Goal: Task Accomplishment & Management: Manage account settings

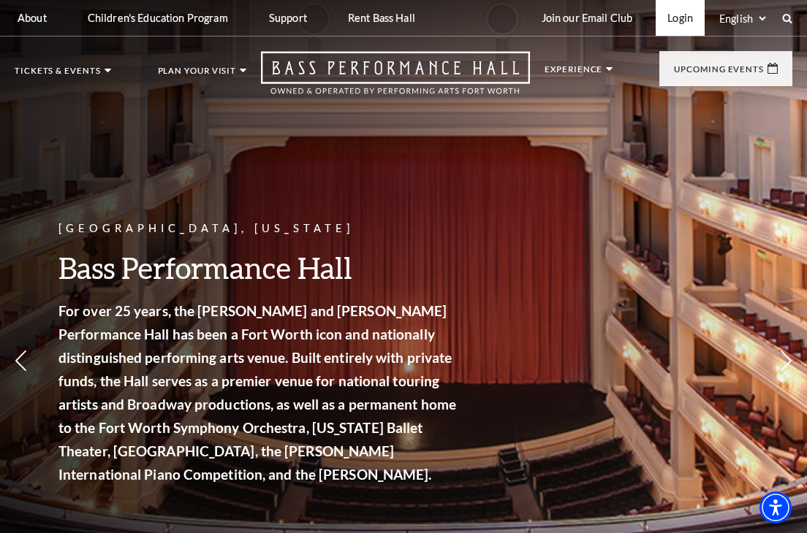
click at [674, 26] on link "Login" at bounding box center [679, 18] width 49 height 36
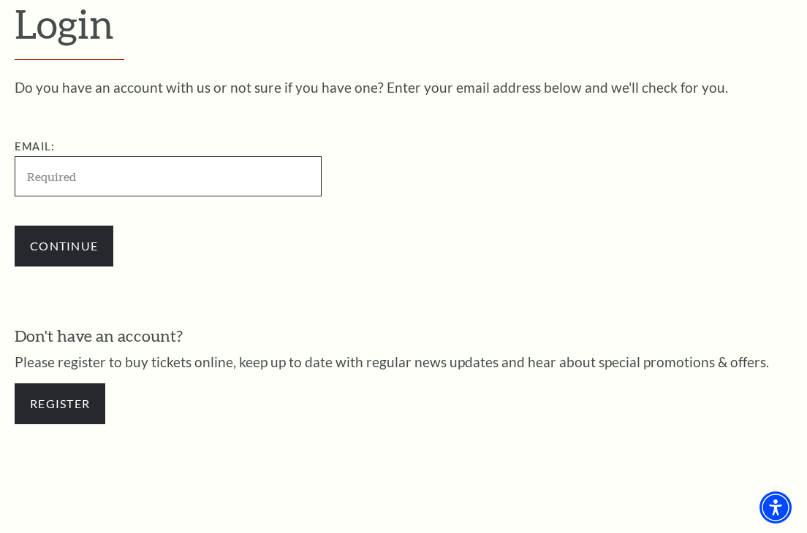
click at [65, 178] on input "Email:" at bounding box center [168, 176] width 307 height 40
paste input "TNow Production ID Message Inv Status PO # Trigger Tag 1ticket/Salt/Automatiq I…"
click at [65, 177] on input "TNow Production ID Message Inv Status PO # Trigger Tag 1ticket/Salt/Automatiq I…" at bounding box center [168, 176] width 307 height 40
click at [152, 175] on input "TNow Production ID Message Inv Status PO # Trigger Tag 1ticket/Salt/Automatiq I…" at bounding box center [168, 176] width 307 height 40
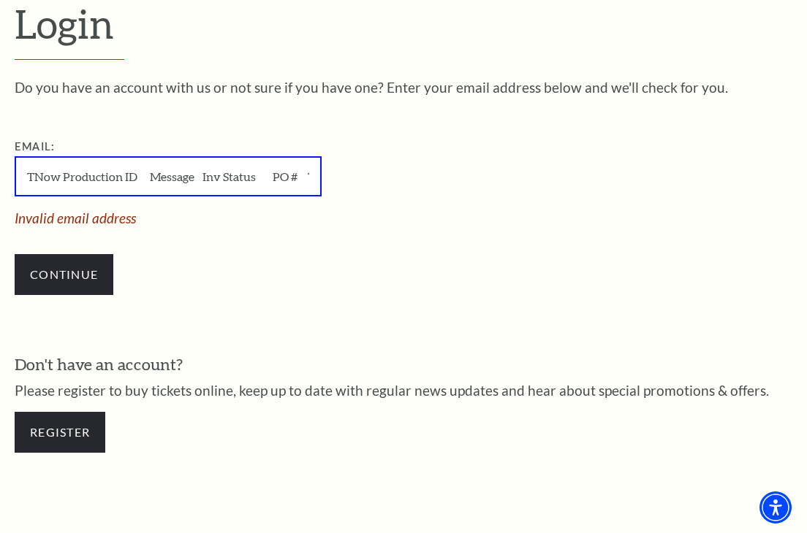
click at [69, 173] on input "TNow Production ID Message Inv Status PO # Trigger Tag 1ticket/Salt/Automatiq I…" at bounding box center [168, 176] width 307 height 40
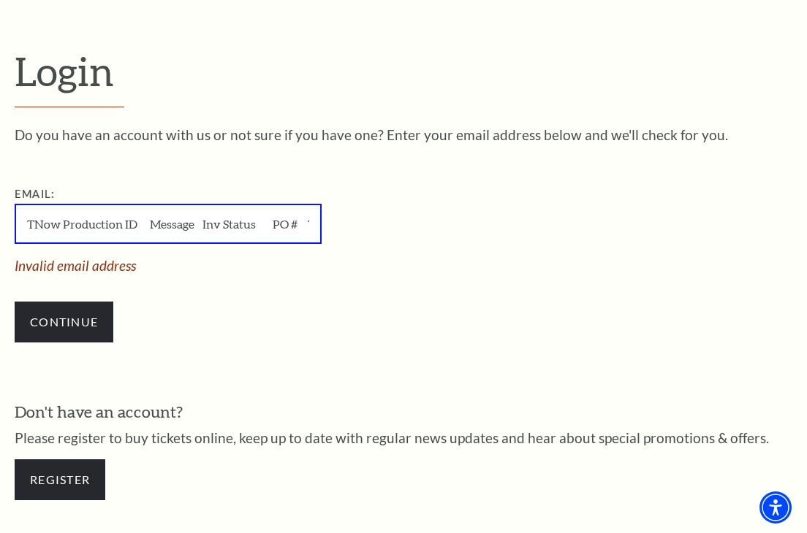
drag, startPoint x: 248, startPoint y: 225, endPoint x: -1, endPoint y: 253, distance: 249.9
drag, startPoint x: 266, startPoint y: 226, endPoint x: -1, endPoint y: 227, distance: 266.7
drag, startPoint x: 278, startPoint y: 224, endPoint x: -1, endPoint y: 236, distance: 278.6
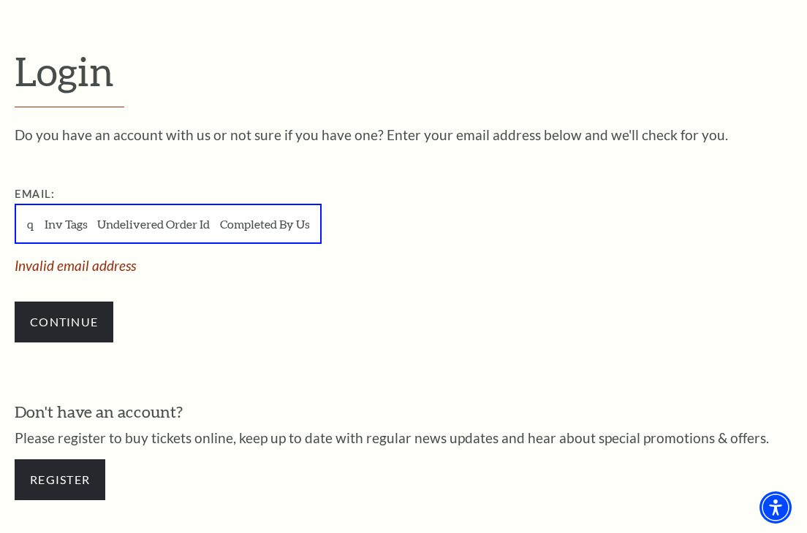
drag, startPoint x: 266, startPoint y: 225, endPoint x: -1, endPoint y: 226, distance: 266.7
drag, startPoint x: 273, startPoint y: 222, endPoint x: -1, endPoint y: 207, distance: 273.7
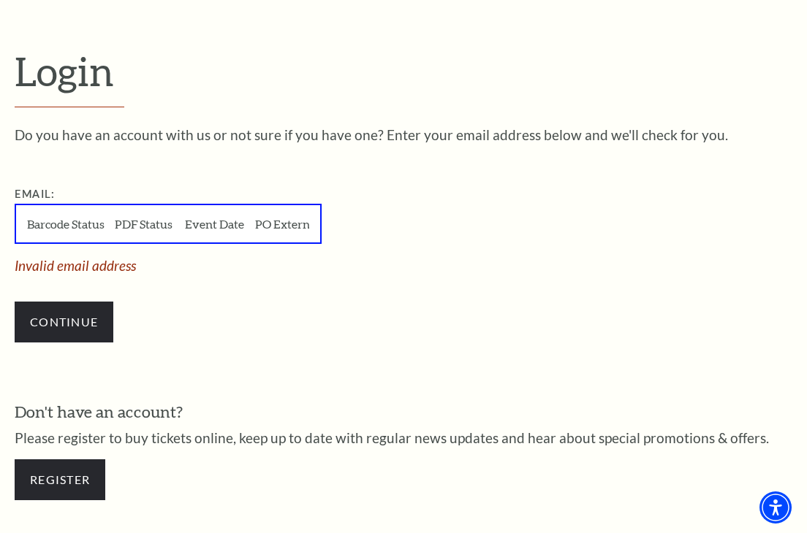
drag, startPoint x: 273, startPoint y: 224, endPoint x: -1, endPoint y: 214, distance: 274.1
drag, startPoint x: 277, startPoint y: 226, endPoint x: -1, endPoint y: 235, distance: 277.8
drag, startPoint x: 279, startPoint y: 228, endPoint x: -1, endPoint y: 235, distance: 279.9
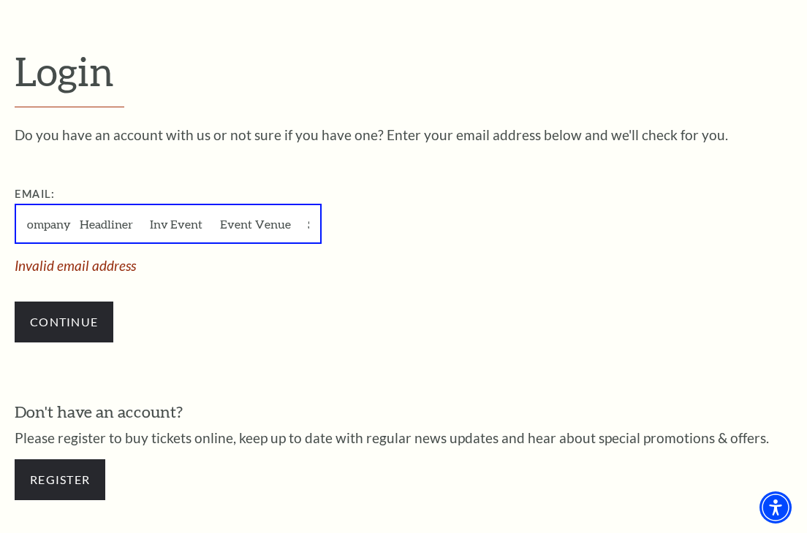
drag, startPoint x: 267, startPoint y: 221, endPoint x: -1, endPoint y: 237, distance: 268.6
drag, startPoint x: 283, startPoint y: 227, endPoint x: -1, endPoint y: 229, distance: 283.5
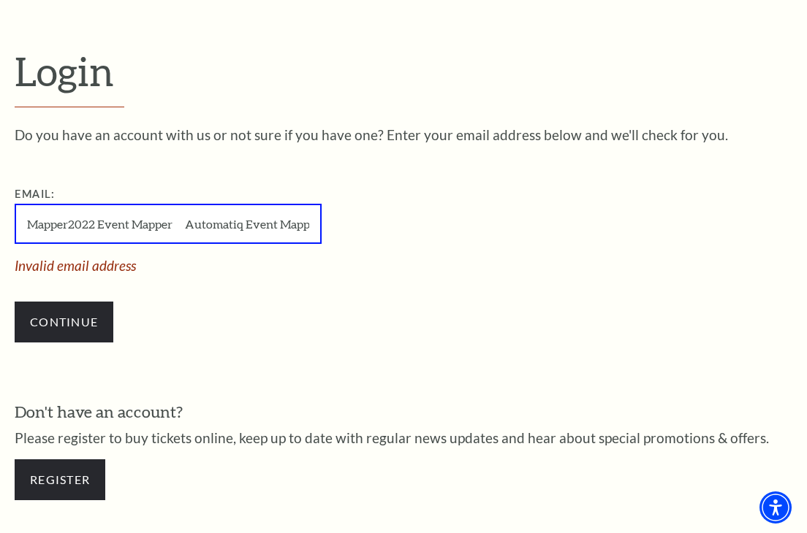
drag, startPoint x: 283, startPoint y: 226, endPoint x: -1, endPoint y: 207, distance: 284.8
drag, startPoint x: 283, startPoint y: 229, endPoint x: 4, endPoint y: 229, distance: 278.4
click at [4, 229] on div "Login Do you have an account with us or not sure if you have one? Enter your em…" at bounding box center [403, 282] width 807 height 658
drag, startPoint x: 207, startPoint y: 221, endPoint x: -1, endPoint y: 229, distance: 208.4
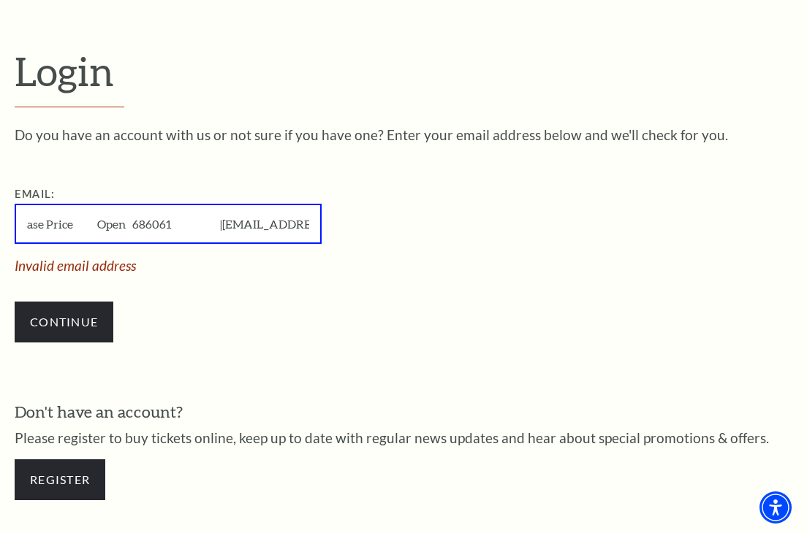
type input "|Peyton+Reece+amybat79@gmail.com|, MobileTransfer, RIVAS 518008291 None None 9/…"
drag, startPoint x: 42, startPoint y: 225, endPoint x: 326, endPoint y: 236, distance: 283.7
click at [326, 236] on div "Email: |Peyton+Reece+amybat79@gmail.com|, MobileTransfer, RIVAS 518008291 None …" at bounding box center [241, 229] width 453 height 87
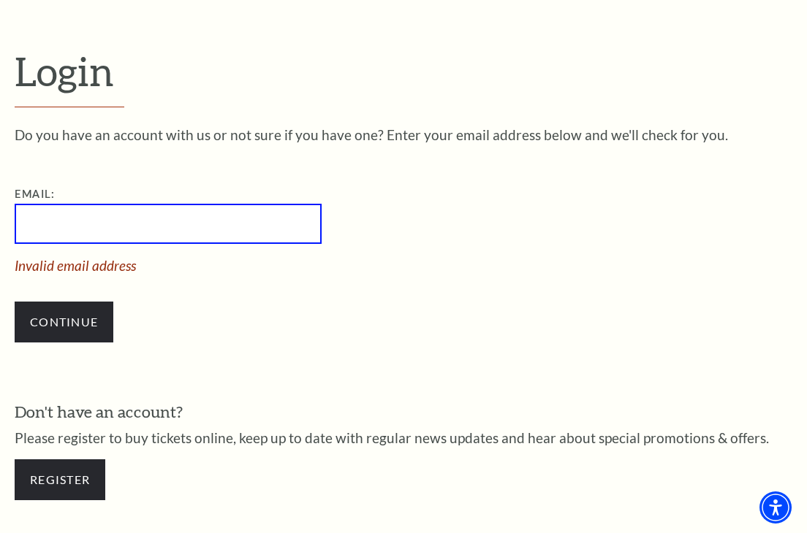
scroll to position [0, 0]
drag, startPoint x: 96, startPoint y: 222, endPoint x: -1, endPoint y: 219, distance: 96.5
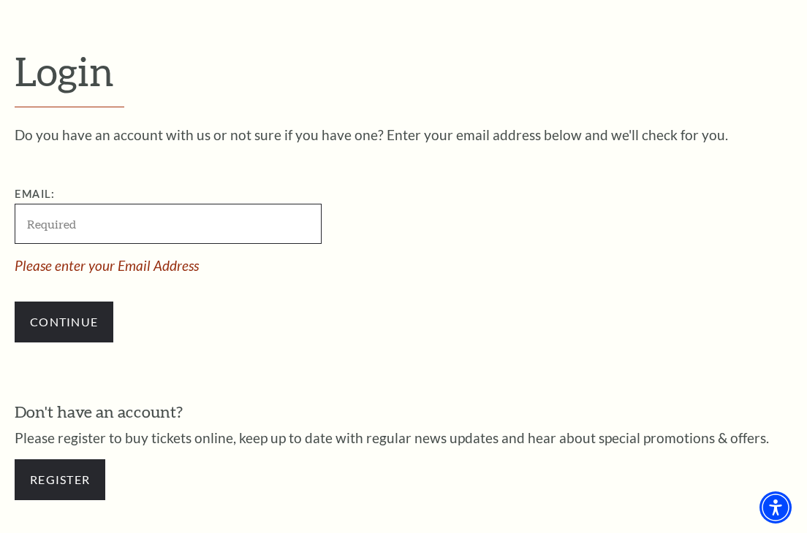
click at [116, 224] on input "Email:" at bounding box center [168, 224] width 307 height 40
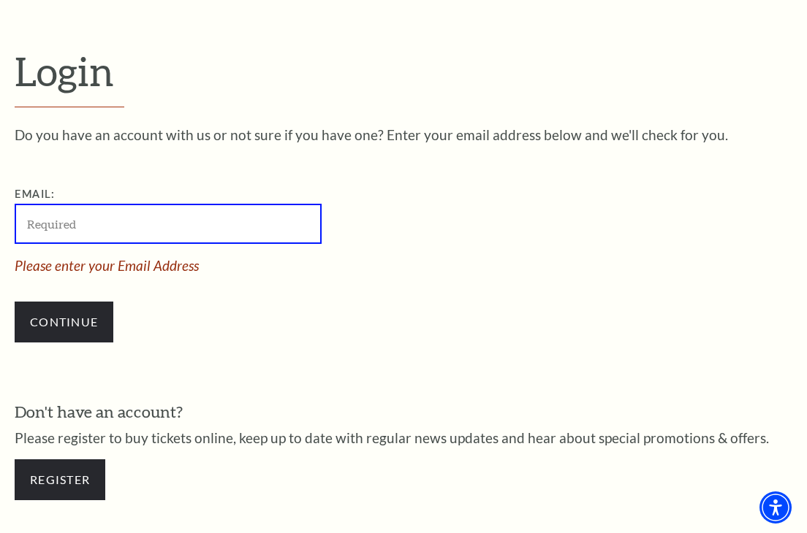
paste input "veggiesontheside@gmail.com"
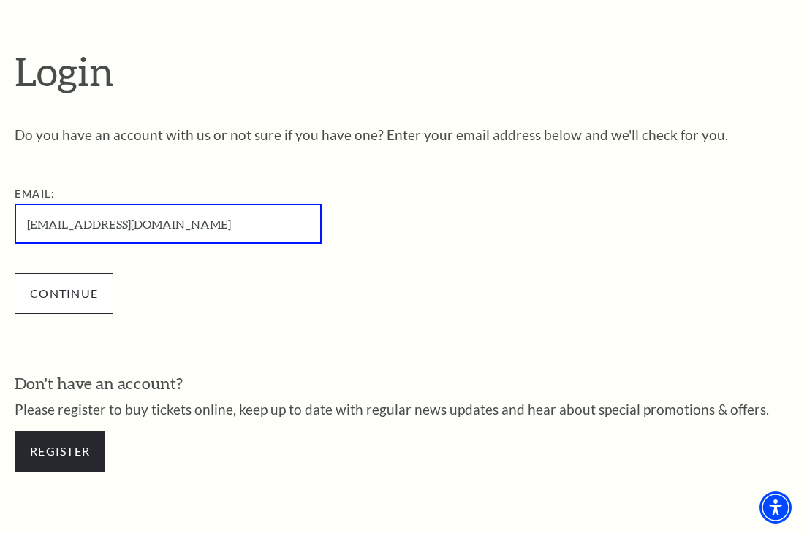
type input "veggiesontheside@gmail.com"
click at [78, 292] on input "Continue" at bounding box center [64, 293] width 99 height 41
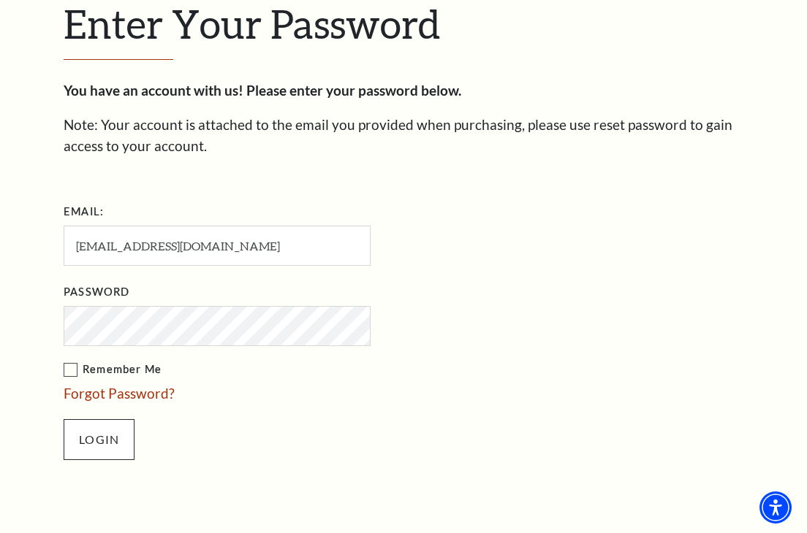
click at [107, 432] on input "Login" at bounding box center [99, 439] width 71 height 41
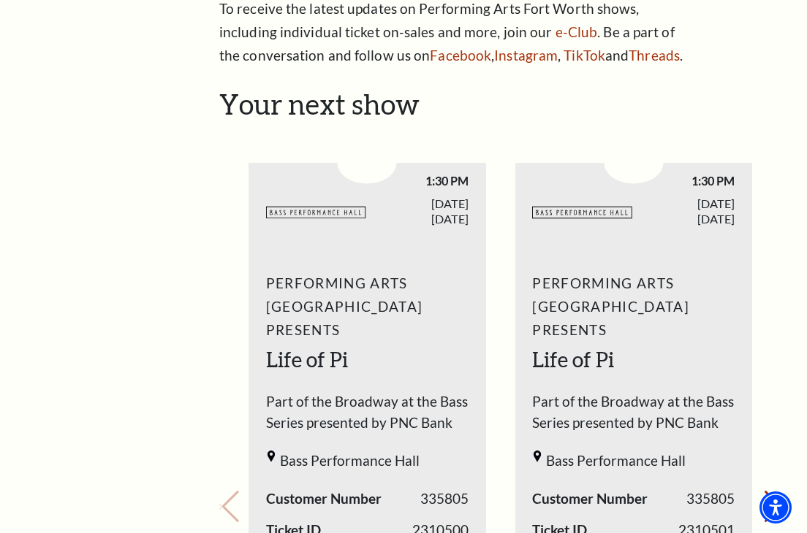
scroll to position [598, 0]
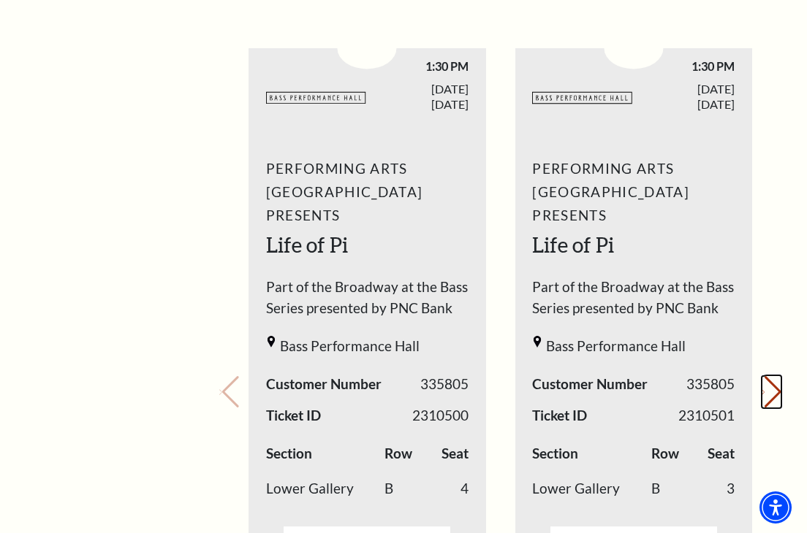
click at [762, 376] on button "Next slide." at bounding box center [771, 392] width 20 height 32
click at [762, 355] on div "Your next show Previous slide. Next slide." at bounding box center [500, 371] width 562 height 797
click at [761, 376] on button "Next slide." at bounding box center [771, 392] width 20 height 32
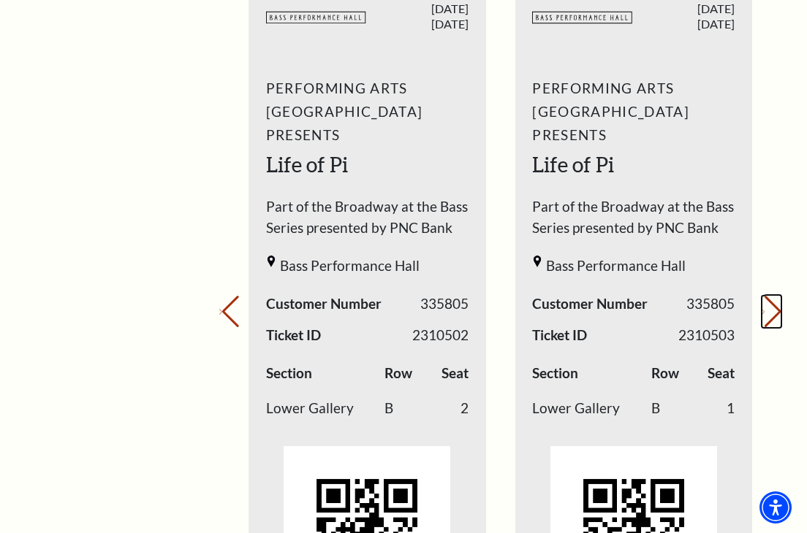
scroll to position [693, 0]
